Goal: Transaction & Acquisition: Purchase product/service

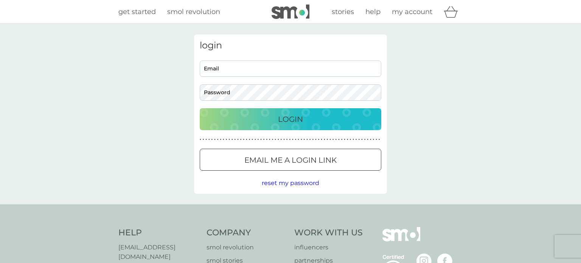
click at [232, 68] on input "Email" at bounding box center [291, 69] width 182 height 16
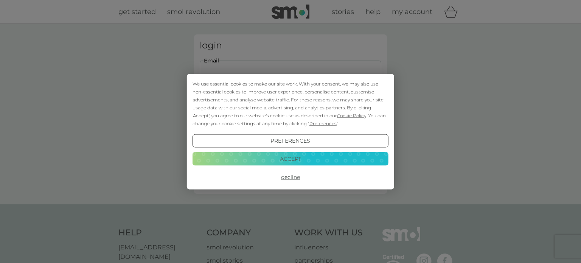
type input "[EMAIL_ADDRESS][DOMAIN_NAME]"
click at [292, 181] on button "Decline" at bounding box center [291, 177] width 196 height 14
click at [285, 181] on button "Decline" at bounding box center [291, 177] width 196 height 14
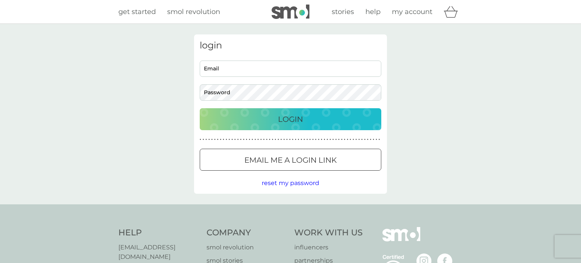
click at [293, 160] on div at bounding box center [290, 160] width 27 height 8
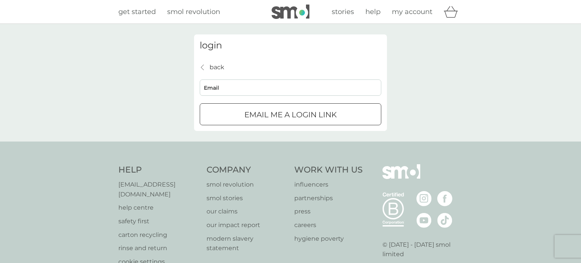
click at [236, 85] on input "Email" at bounding box center [291, 87] width 182 height 16
type input "allij.colls@hotmail.com"
click at [290, 113] on div "submit" at bounding box center [291, 114] width 2 height 2
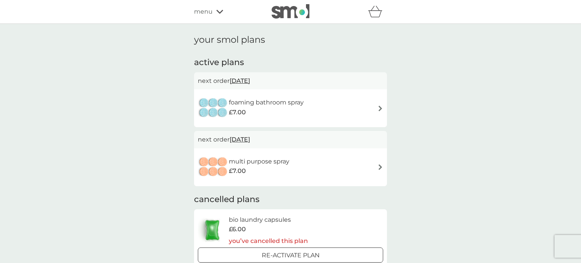
click at [219, 12] on icon at bounding box center [219, 12] width 7 height 4
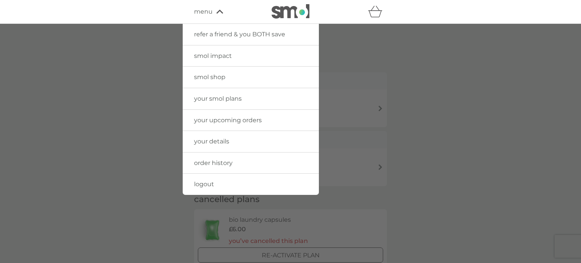
click at [216, 76] on span "smol shop" at bounding box center [209, 76] width 31 height 7
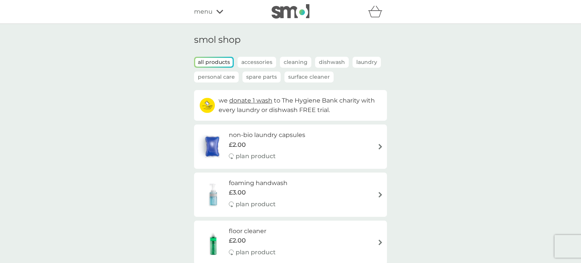
click at [253, 77] on p "Spare Parts" at bounding box center [261, 76] width 38 height 11
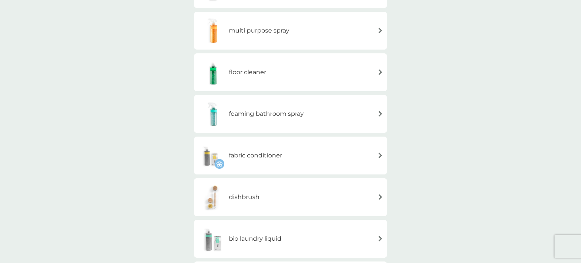
scroll to position [120, 0]
click at [304, 117] on h6 "foaming bathroom spray" at bounding box center [266, 114] width 75 height 10
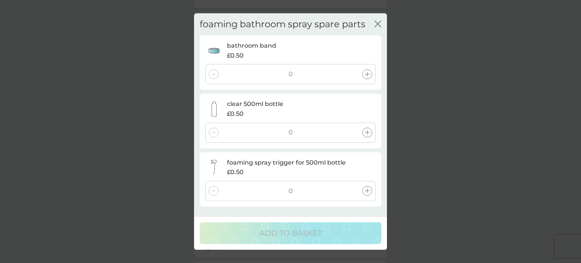
click at [365, 74] on div at bounding box center [367, 74] width 10 height 10
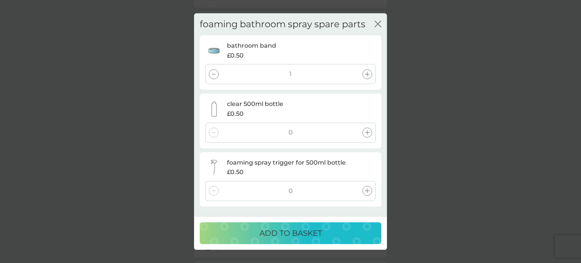
click at [365, 135] on icon at bounding box center [367, 132] width 5 height 5
click at [365, 194] on div at bounding box center [367, 191] width 10 height 10
click at [297, 237] on p "ADD TO BASKET" at bounding box center [291, 233] width 62 height 12
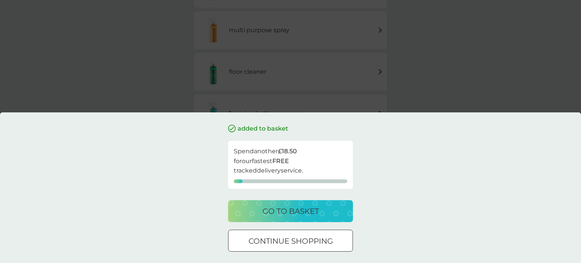
click at [283, 242] on div at bounding box center [290, 241] width 27 height 8
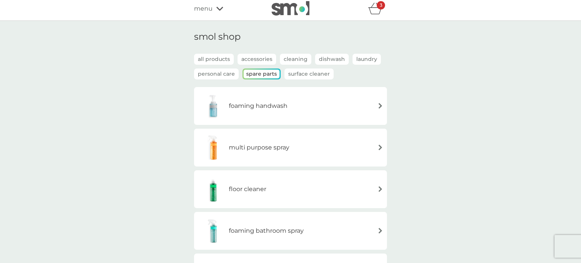
scroll to position [3, 0]
click at [218, 57] on p "all products" at bounding box center [214, 58] width 40 height 11
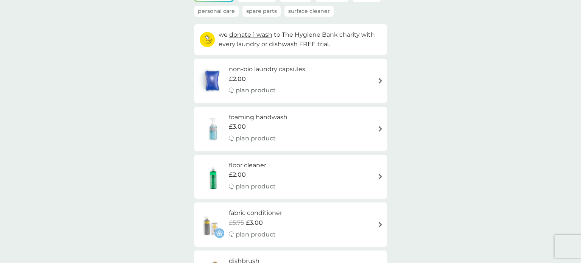
scroll to position [66, 0]
click at [291, 185] on div "floor cleaner £2.00 plan product" at bounding box center [290, 176] width 185 height 33
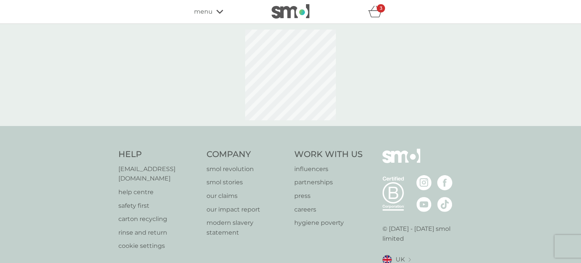
select select "84"
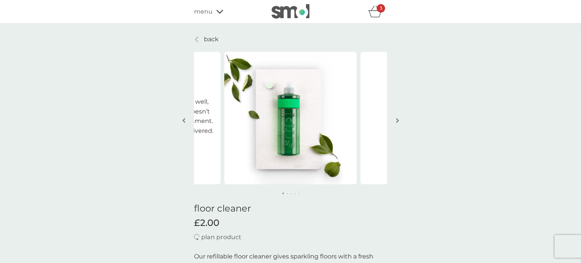
click at [380, 8] on p "3" at bounding box center [381, 8] width 3 height 0
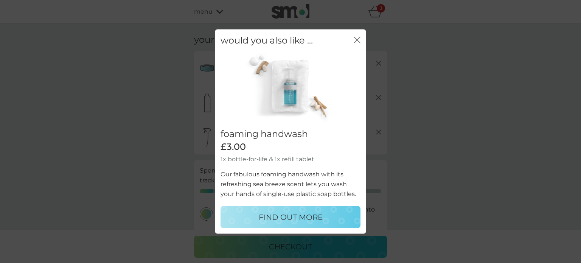
click at [304, 223] on button "FIND OUT MORE" at bounding box center [291, 217] width 140 height 22
select select "119"
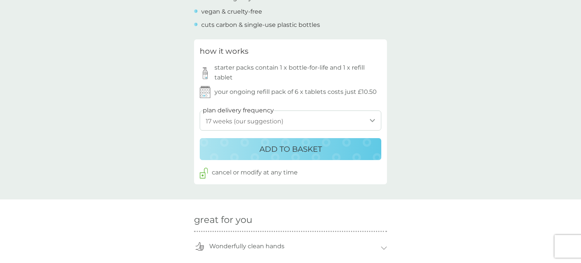
scroll to position [366, 0]
click at [311, 154] on p "ADD TO BASKET" at bounding box center [291, 149] width 62 height 12
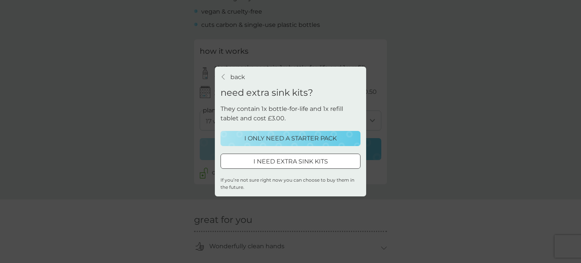
click at [329, 142] on p "I ONLY NEED A STARTER PACK" at bounding box center [290, 139] width 92 height 10
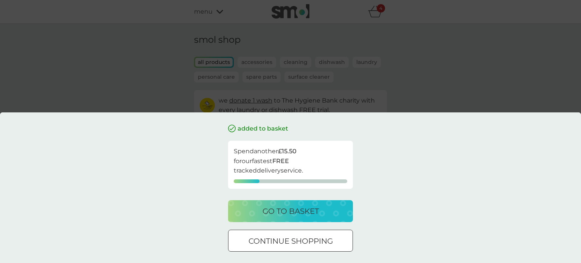
click at [306, 213] on p "go to basket" at bounding box center [291, 211] width 56 height 12
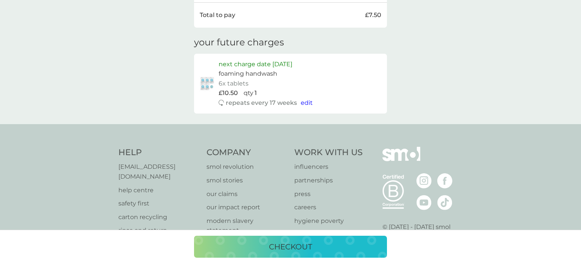
scroll to position [380, 0]
click at [291, 252] on p "checkout" at bounding box center [290, 247] width 43 height 12
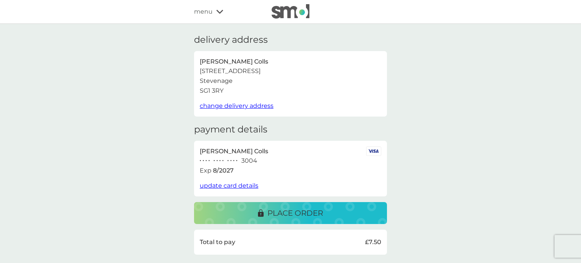
click at [208, 9] on span "menu" at bounding box center [203, 12] width 19 height 10
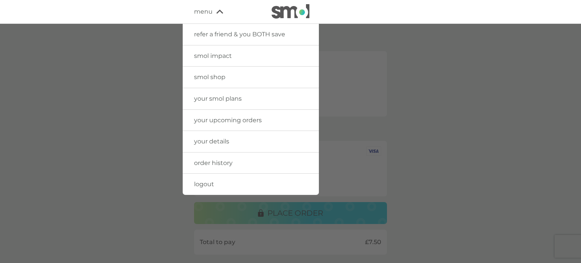
click at [222, 80] on span "smol shop" at bounding box center [209, 76] width 31 height 7
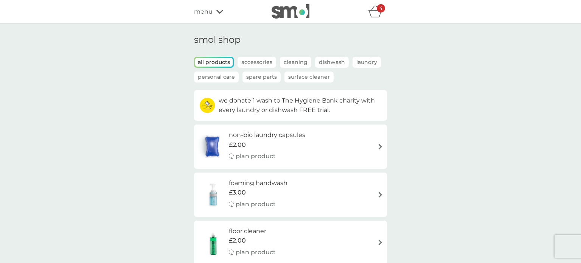
click at [253, 78] on p "Spare Parts" at bounding box center [261, 76] width 38 height 11
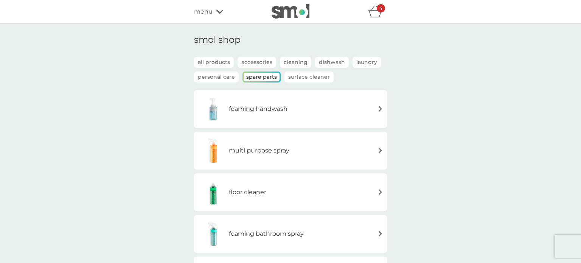
click at [346, 110] on div "foaming handwash" at bounding box center [290, 109] width 185 height 26
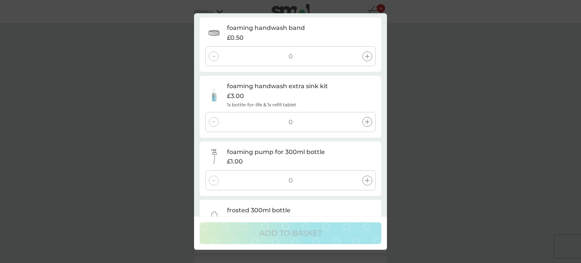
scroll to position [17, 0]
click at [367, 123] on icon at bounding box center [367, 123] width 5 height 5
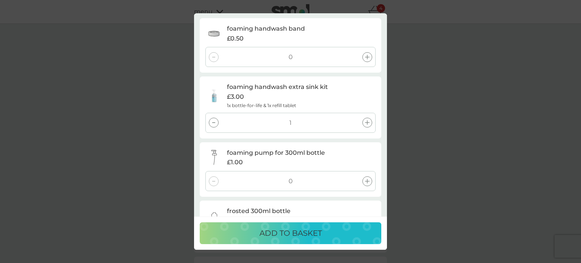
click at [294, 238] on p "ADD TO BASKET" at bounding box center [291, 233] width 62 height 12
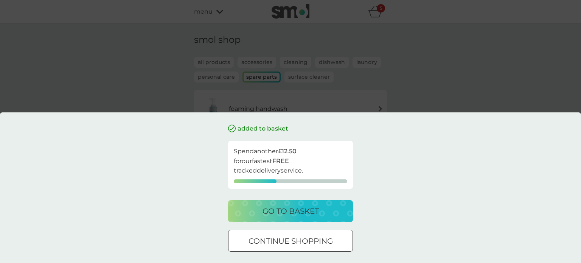
click at [305, 213] on p "go to basket" at bounding box center [291, 211] width 56 height 12
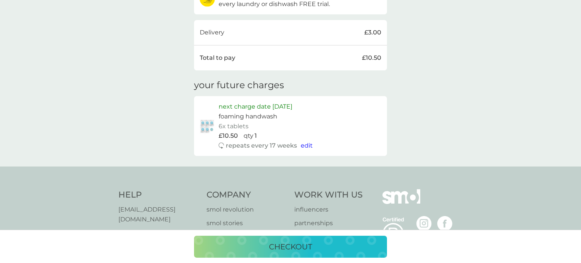
scroll to position [383, 0]
click at [300, 250] on p "checkout" at bounding box center [290, 247] width 43 height 12
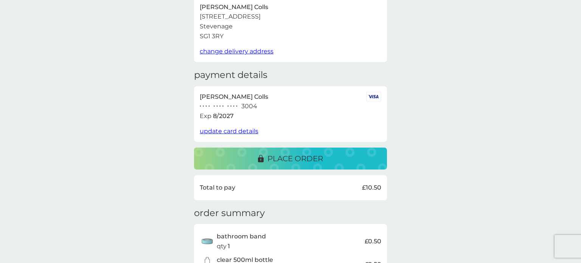
scroll to position [55, 0]
click at [303, 161] on p "place order" at bounding box center [295, 158] width 56 height 12
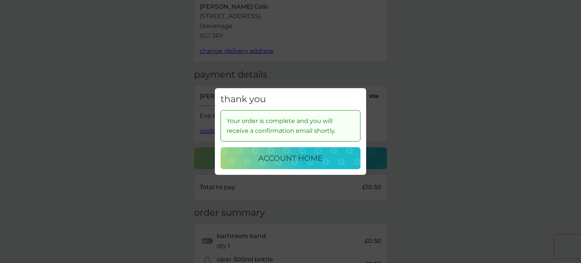
click at [310, 162] on p "account home" at bounding box center [290, 158] width 64 height 12
